Goal: Navigation & Orientation: Find specific page/section

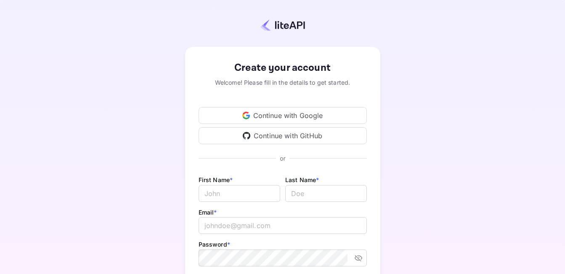
click at [299, 110] on div "Continue with Google" at bounding box center [283, 115] width 168 height 17
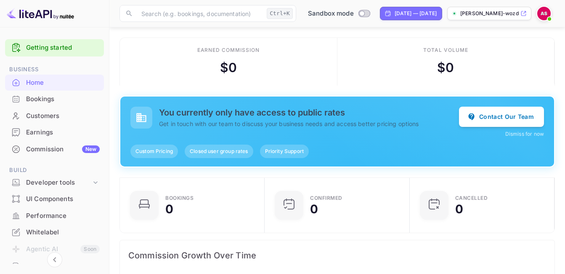
scroll to position [58, 0]
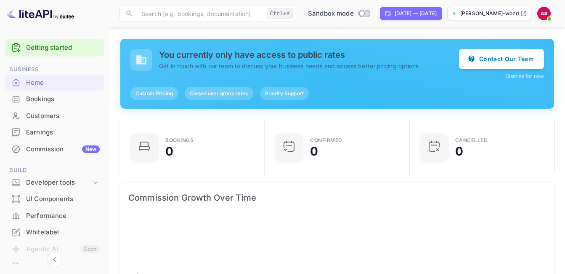
click at [53, 232] on div "Whitelabel" at bounding box center [63, 232] width 74 height 10
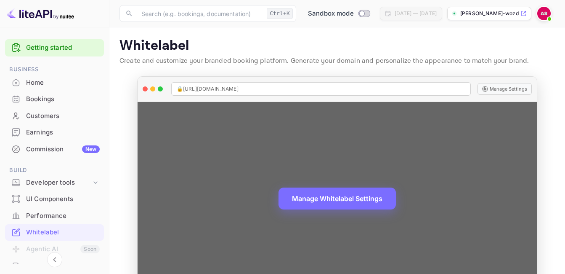
scroll to position [32, 0]
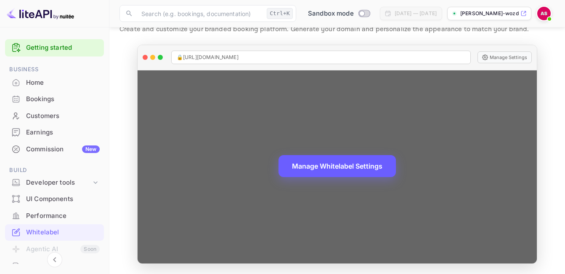
click at [326, 167] on button "Manage Whitelabel Settings" at bounding box center [337, 166] width 117 height 22
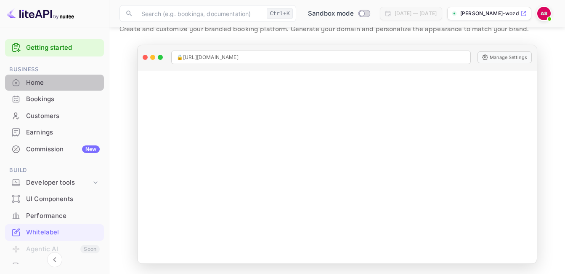
click at [62, 82] on div "Home" at bounding box center [63, 83] width 74 height 10
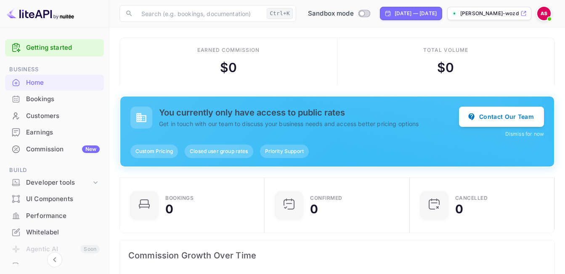
click at [76, 101] on div "Bookings" at bounding box center [63, 99] width 74 height 10
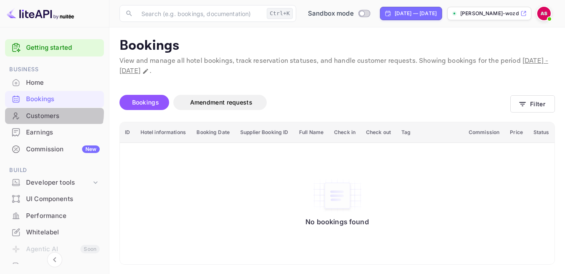
click at [53, 112] on div "Customers" at bounding box center [63, 116] width 74 height 10
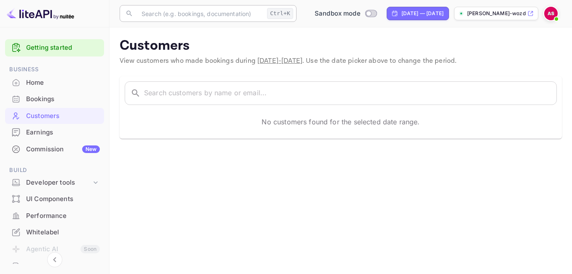
click at [186, 14] on input "text" at bounding box center [199, 13] width 127 height 17
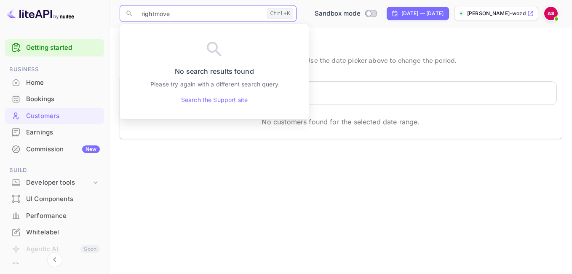
type input "rightmove"
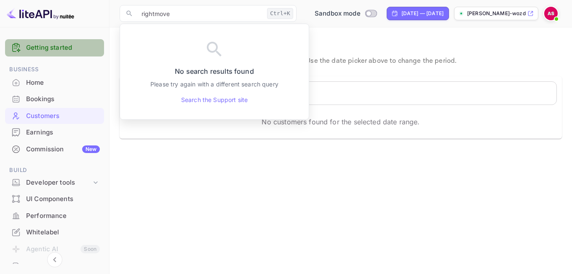
click at [69, 46] on link "Getting started" at bounding box center [63, 48] width 74 height 10
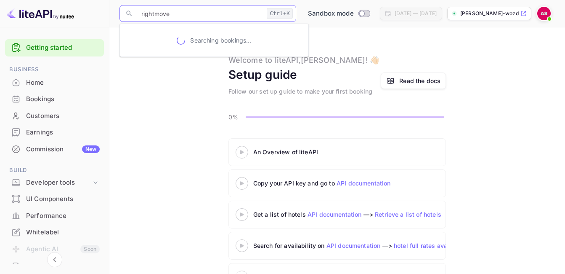
click at [184, 16] on input "rightmove" at bounding box center [199, 13] width 127 height 17
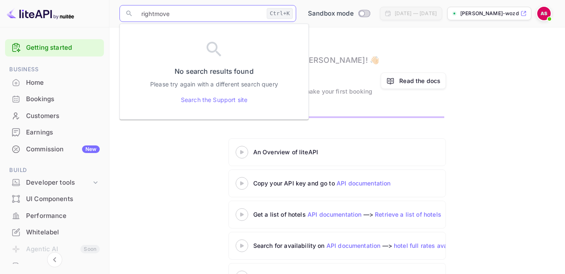
click at [184, 16] on input "rightmove" at bounding box center [199, 13] width 127 height 17
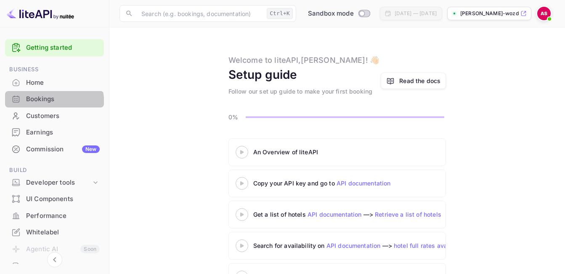
click at [38, 104] on div "Bookings" at bounding box center [54, 99] width 99 height 16
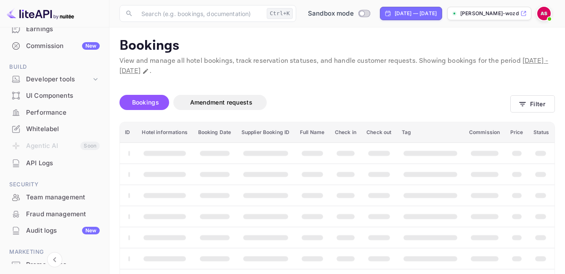
scroll to position [149, 0]
